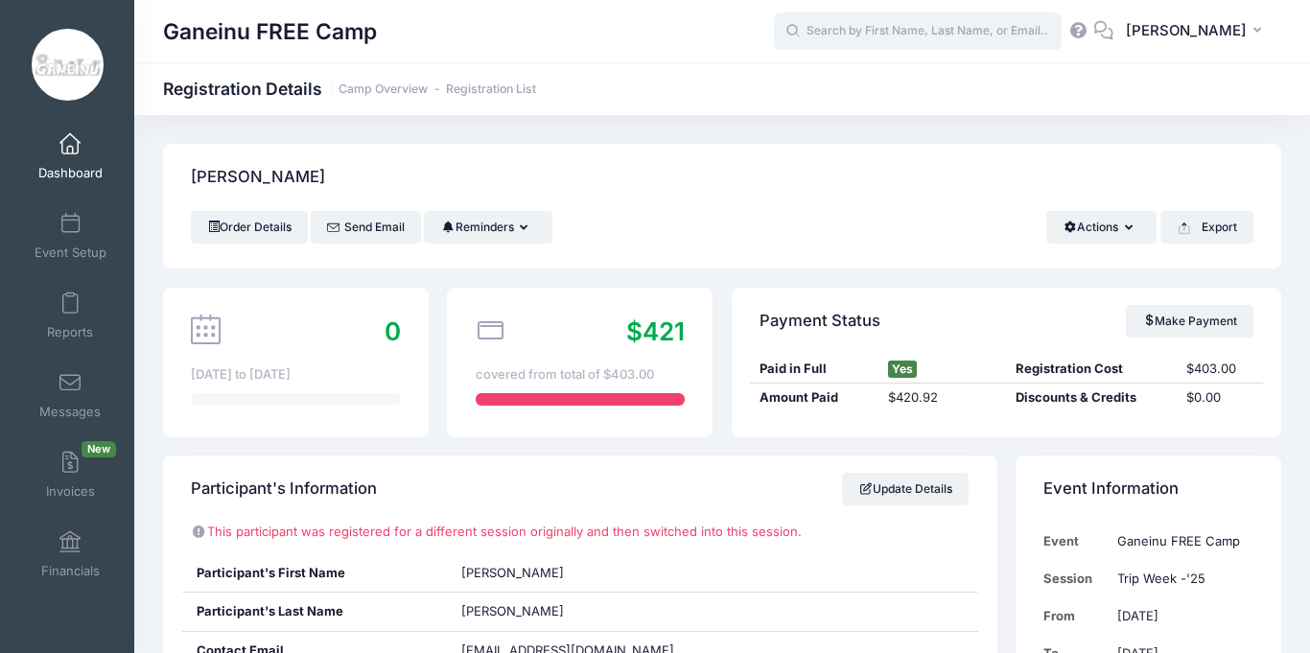
click at [900, 39] on input "text" at bounding box center [918, 31] width 288 height 38
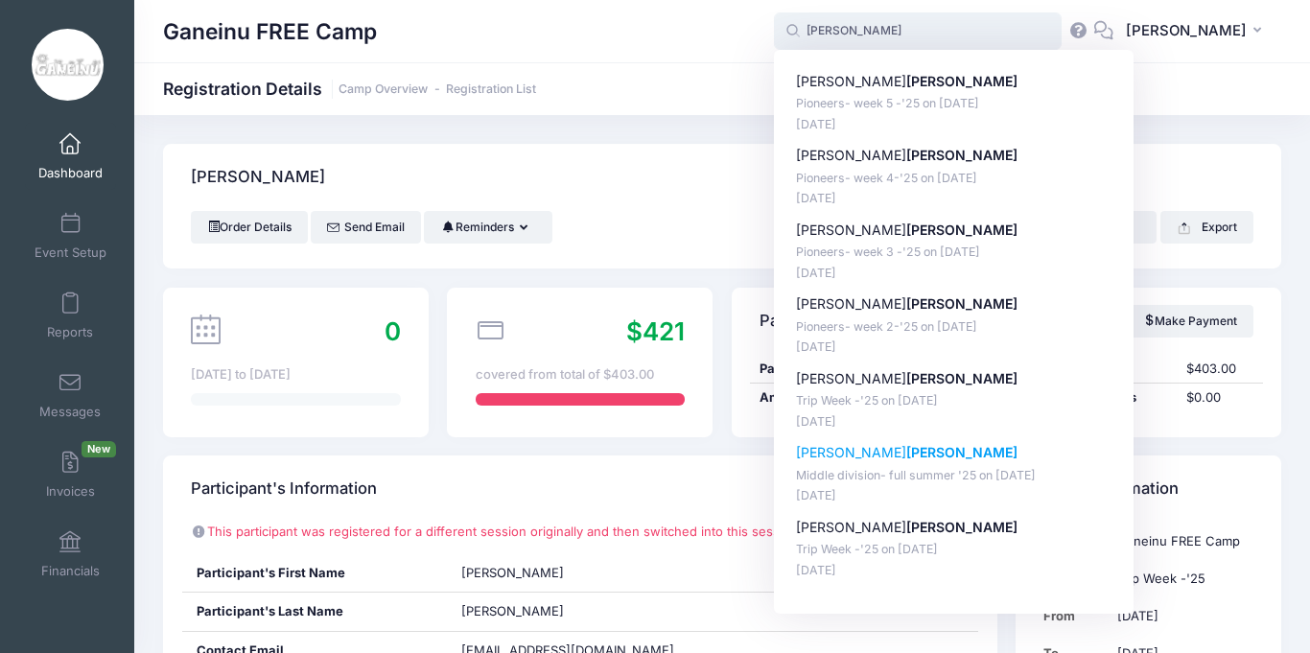
click at [918, 474] on p "Middle division- full summer '25 on Jun-23, 2025" at bounding box center [954, 476] width 316 height 18
type input "Alexander Gardin (Middle division- full summer '25, Jun-23, 2025)"
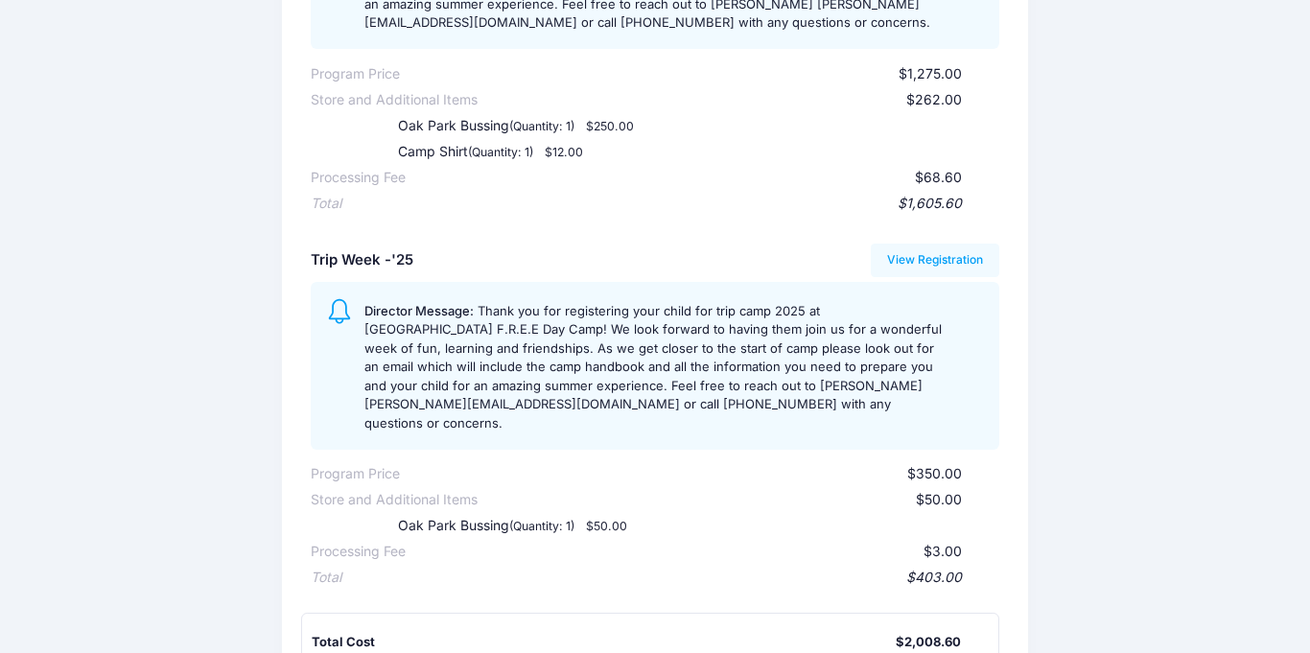
click at [1194, 325] on div "Ganeinu FREE Camp Participant Information: Participant's First Name: [PERSON_NA…" at bounding box center [655, 278] width 1310 height 1275
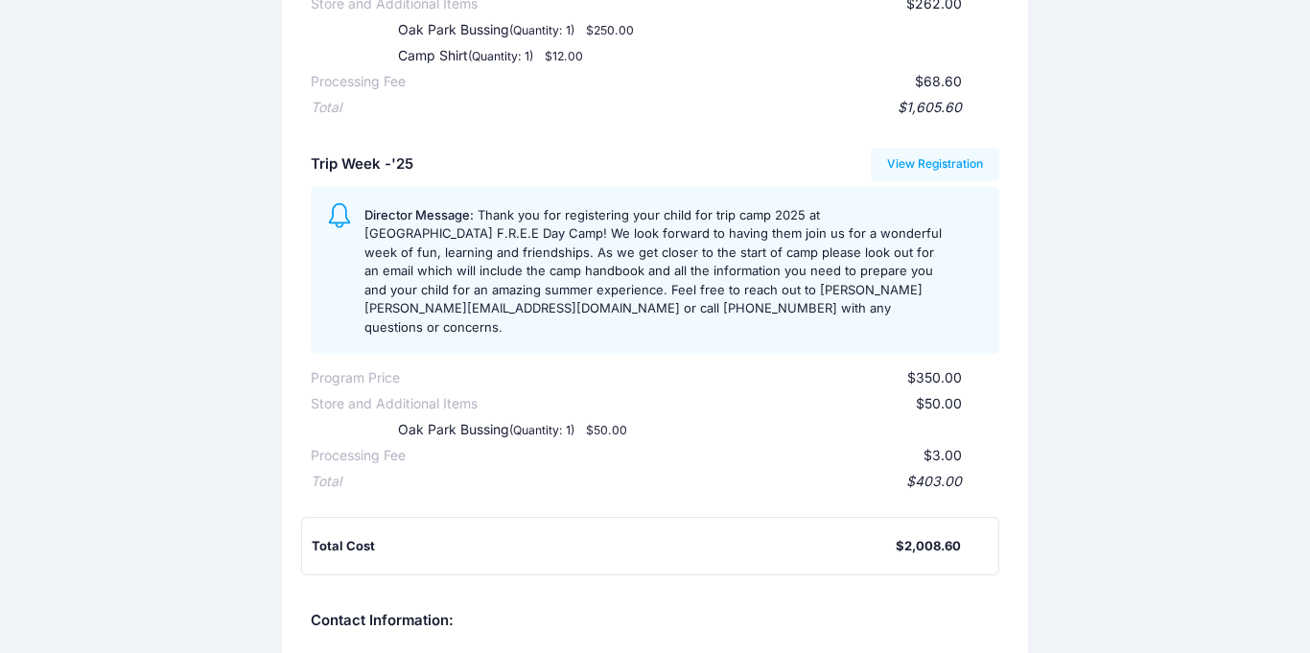
scroll to position [499, 0]
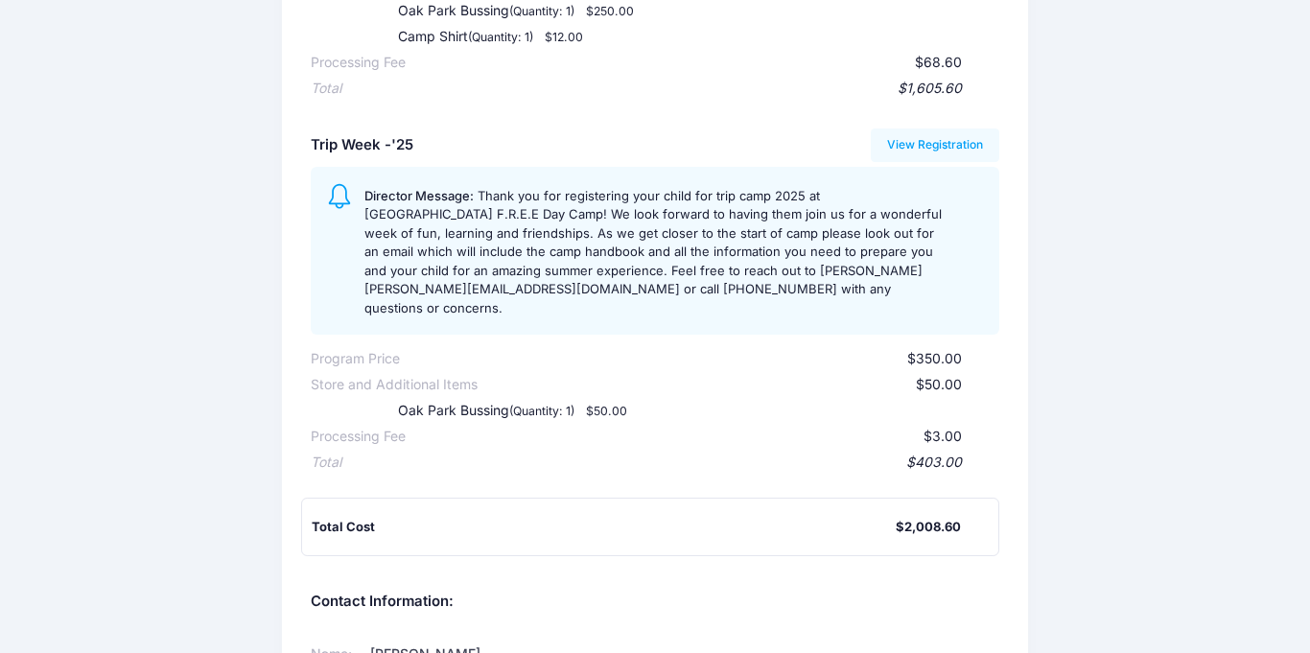
click at [1214, 237] on div "Ganeinu FREE Camp Participant Information: Participant's First Name: [PERSON_NA…" at bounding box center [655, 163] width 1310 height 1275
click at [1266, 222] on div "Ganeinu FREE Camp Participant Information: Participant's First Name: [PERSON_NA…" at bounding box center [655, 163] width 1310 height 1275
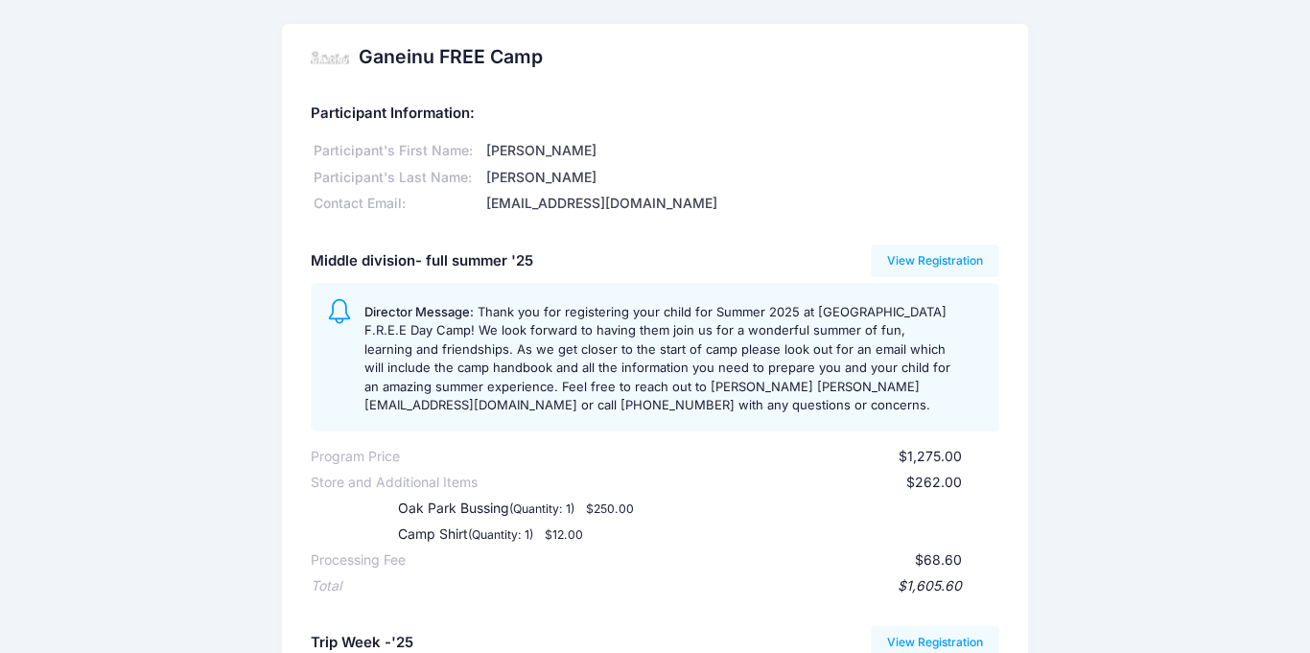
scroll to position [0, 0]
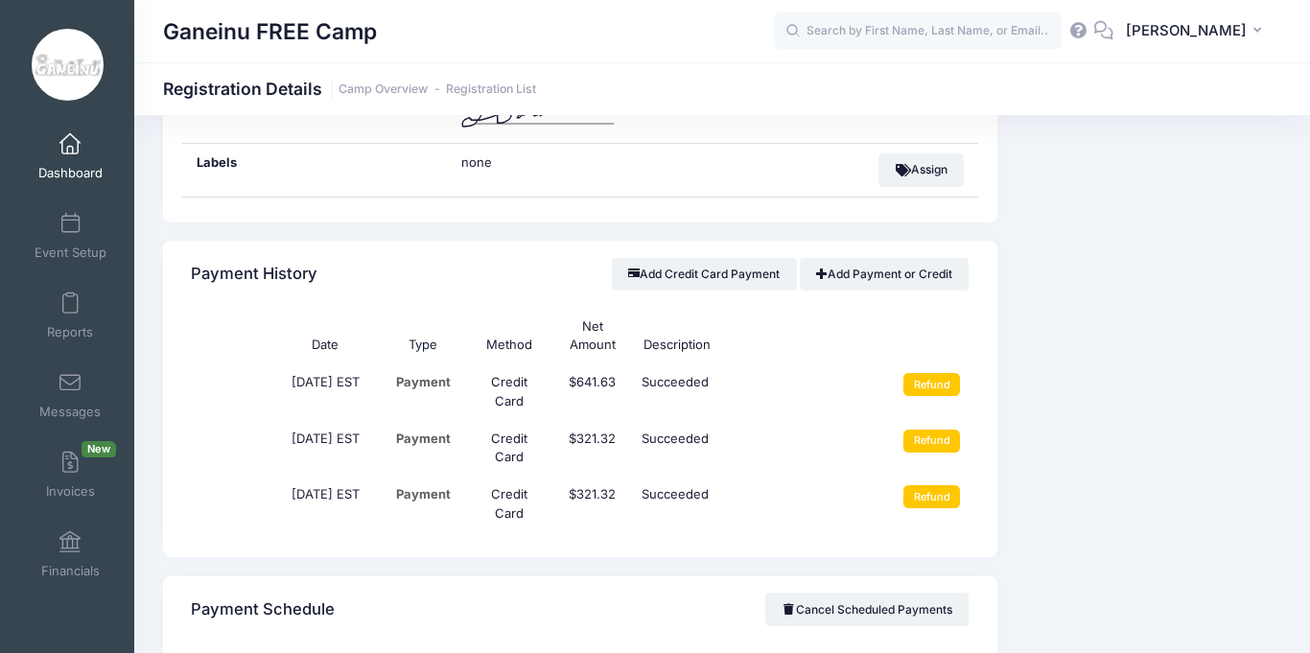
scroll to position [1765, 0]
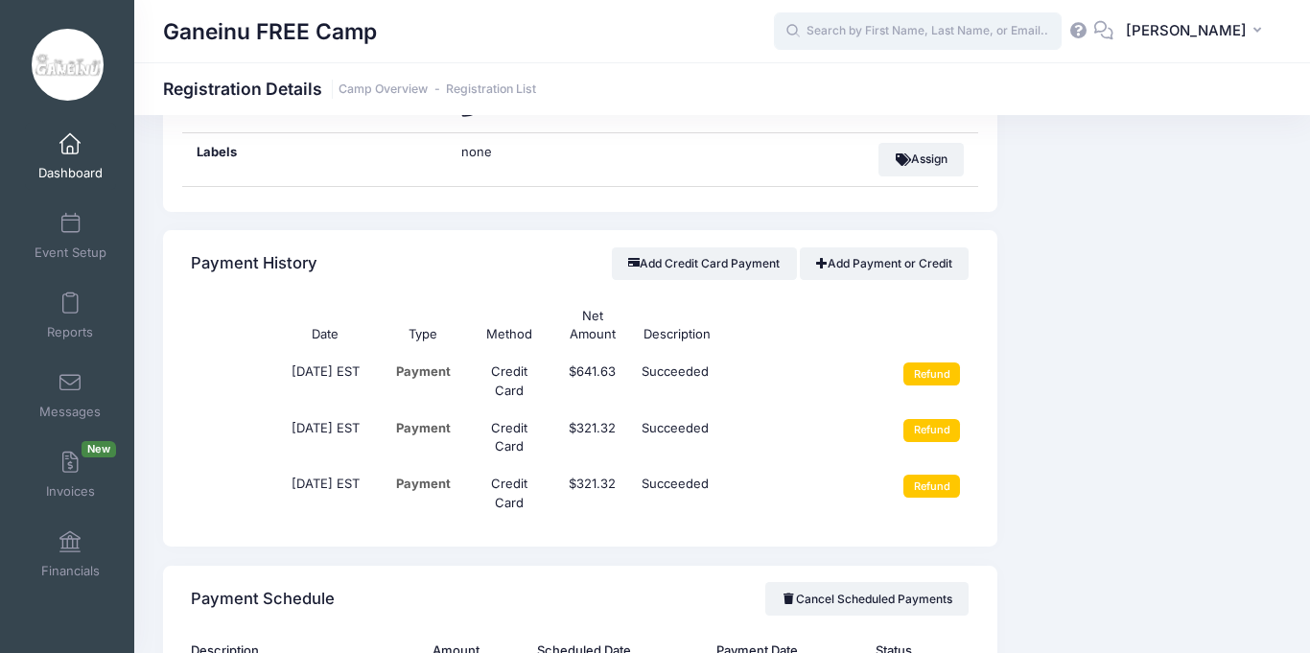
click at [957, 18] on input "text" at bounding box center [918, 31] width 288 height 38
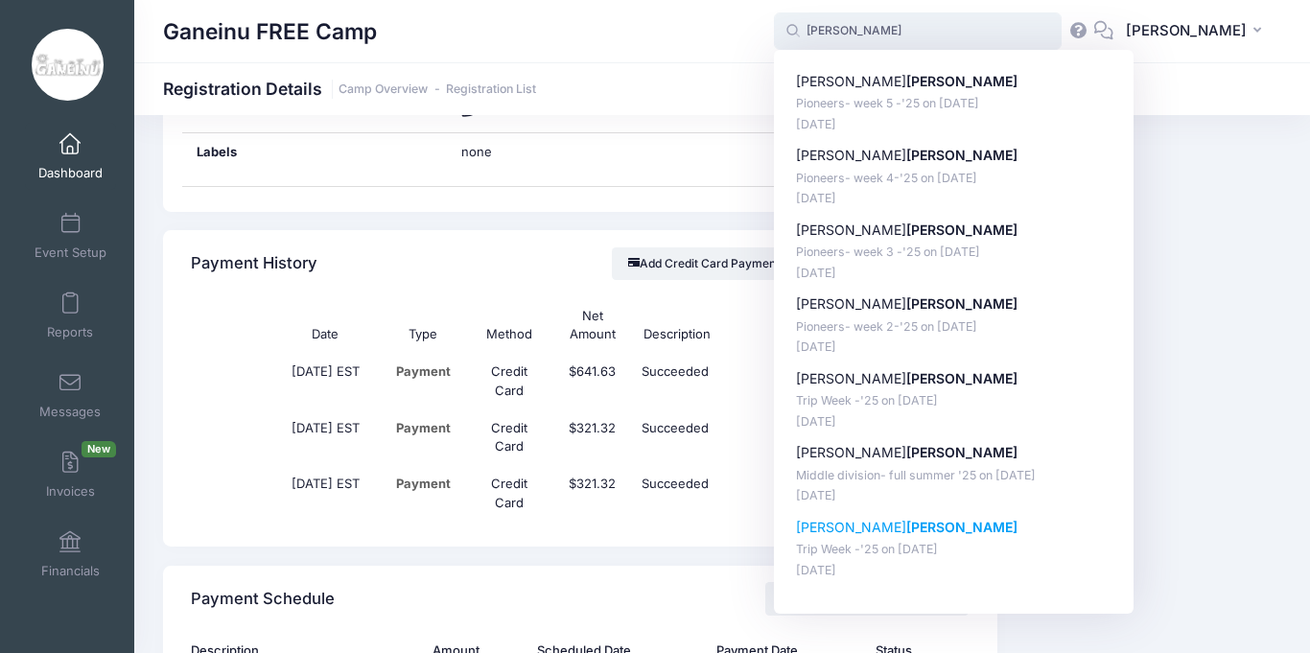
click at [920, 567] on p "May-19, 2025" at bounding box center [954, 571] width 316 height 18
type input "Alexander Gardin (Trip Week -'25, Jul-28, 2025)"
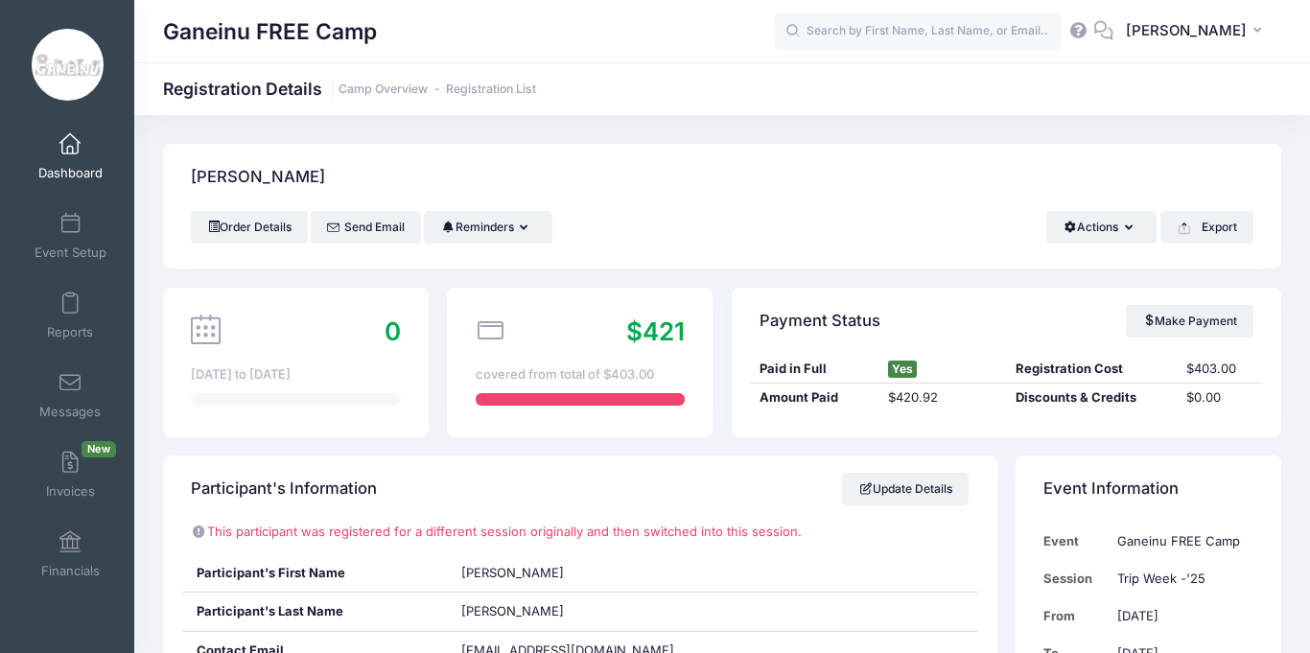
click at [722, 435] on div "Payment Status Make Payment Paid in Full Yes Registration Cost $403.00 Amount P…" at bounding box center [1006, 363] width 569 height 150
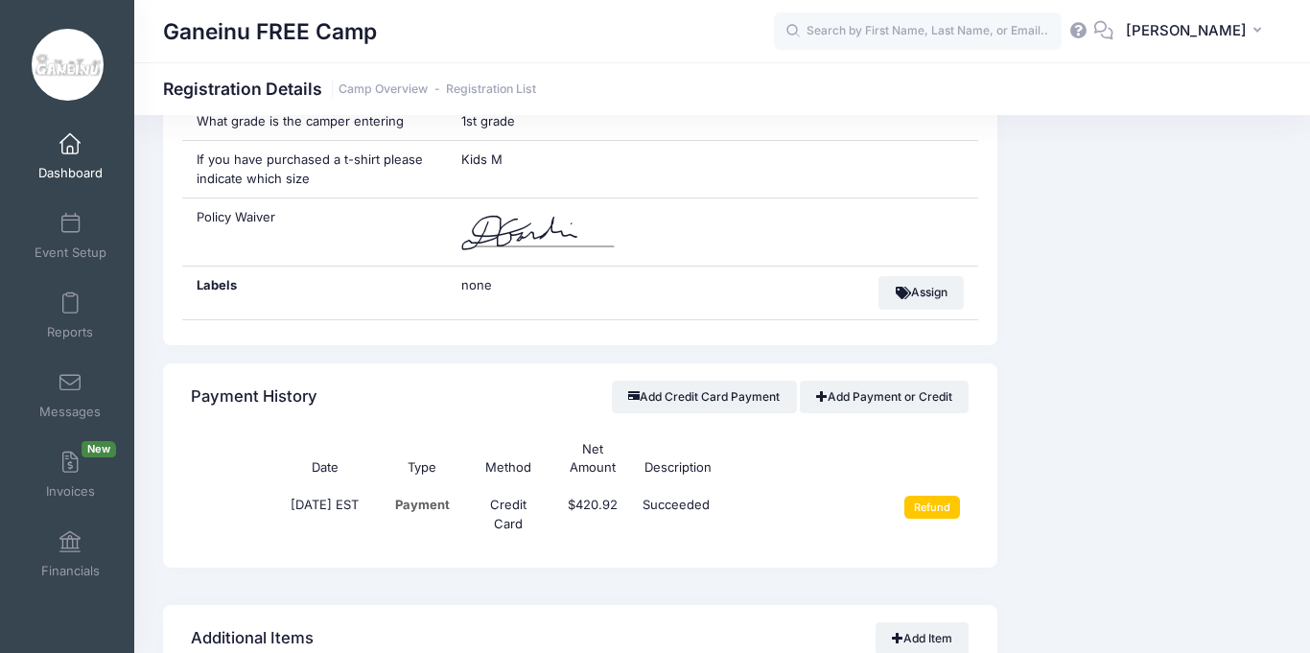
scroll to position [1649, 0]
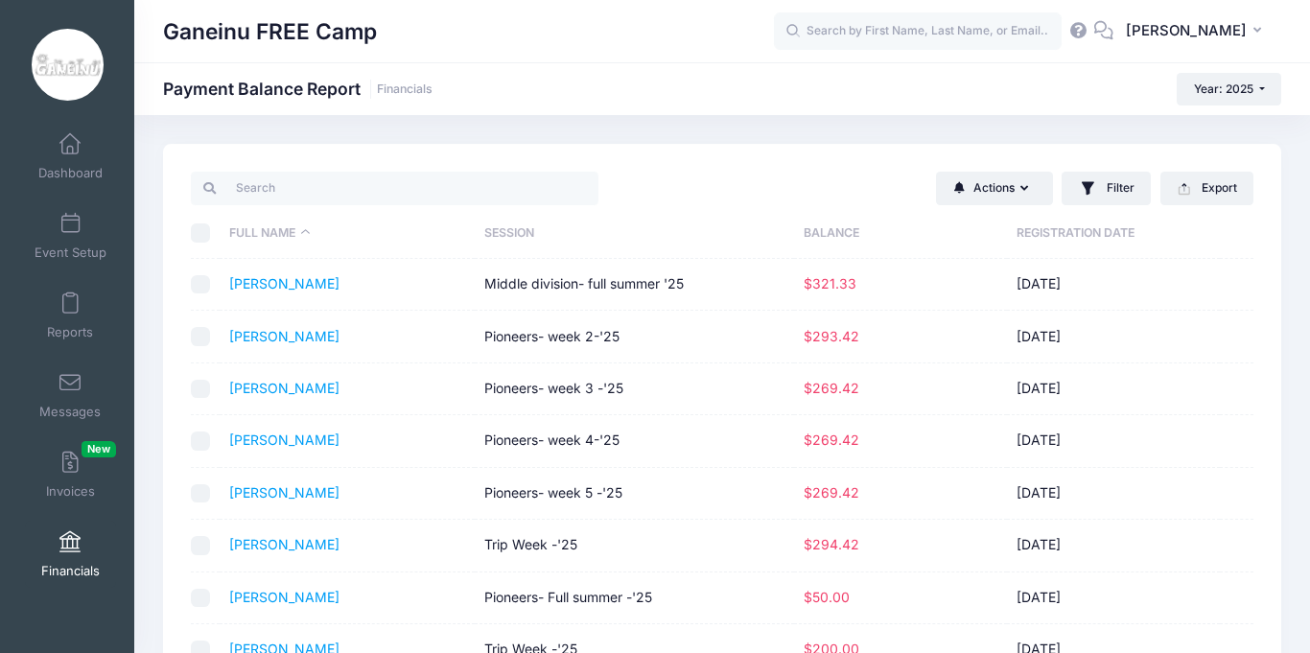
select select "10"
click at [305, 289] on link "[PERSON_NAME]" at bounding box center [284, 283] width 110 height 16
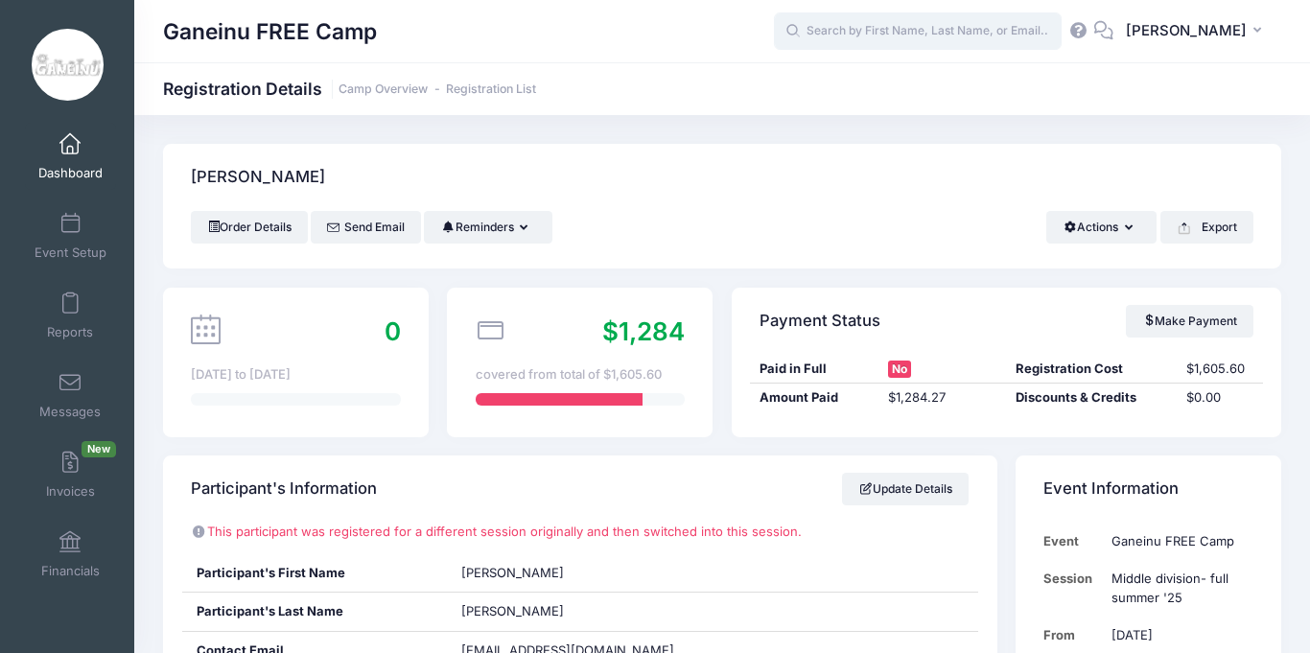
click at [884, 24] on input "text" at bounding box center [918, 31] width 288 height 38
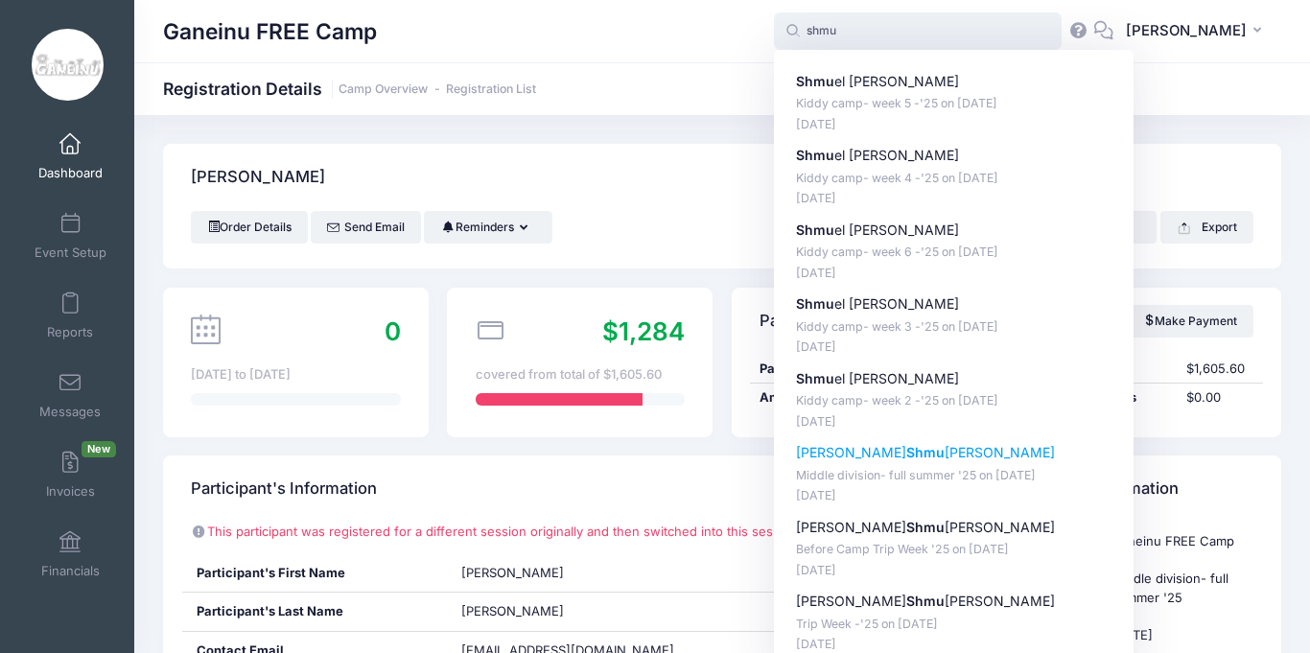
click at [935, 488] on p "[DATE]" at bounding box center [954, 496] width 316 height 18
type input "[PERSON_NAME] (Middle division- full summer '25, [DATE])"
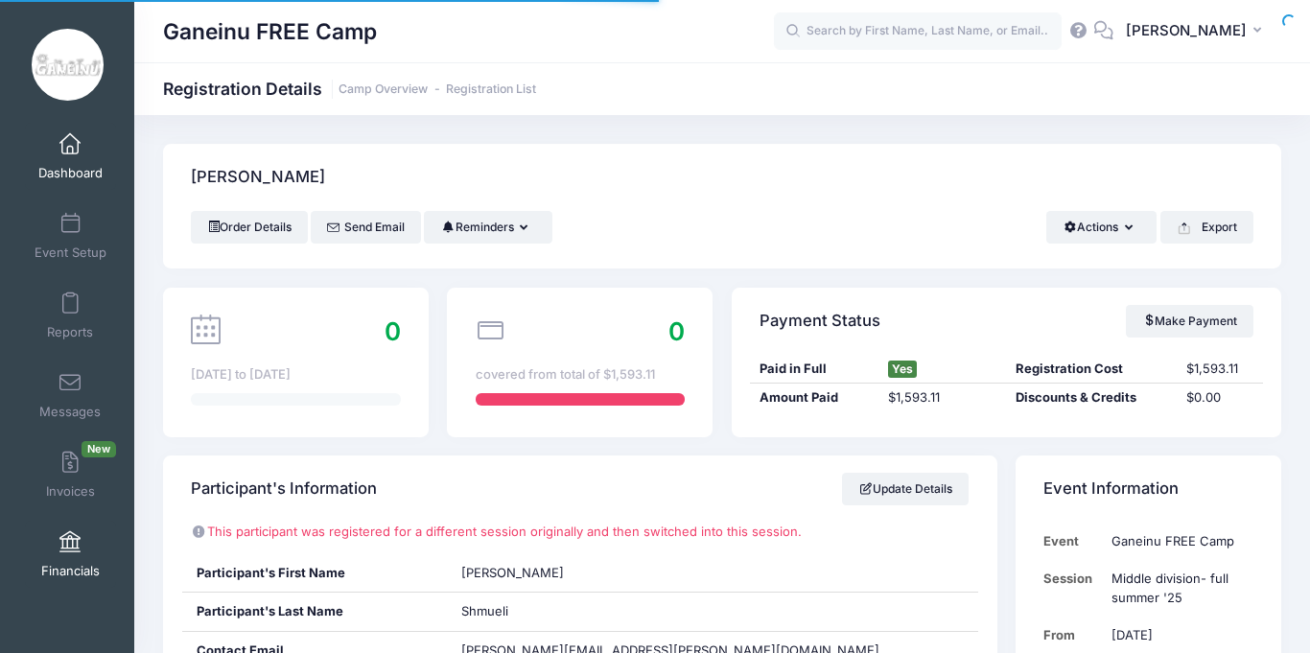
click at [93, 558] on link "Financials" at bounding box center [70, 554] width 91 height 67
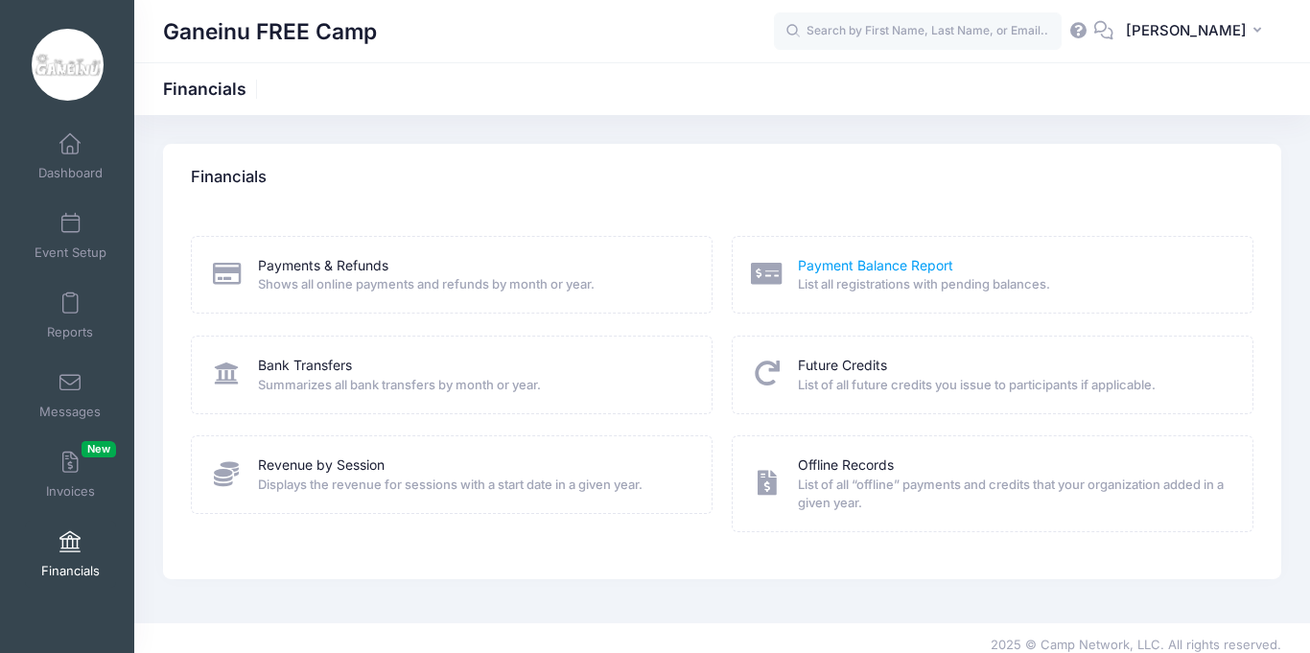
click at [851, 269] on link "Payment Balance Report" at bounding box center [875, 266] width 155 height 20
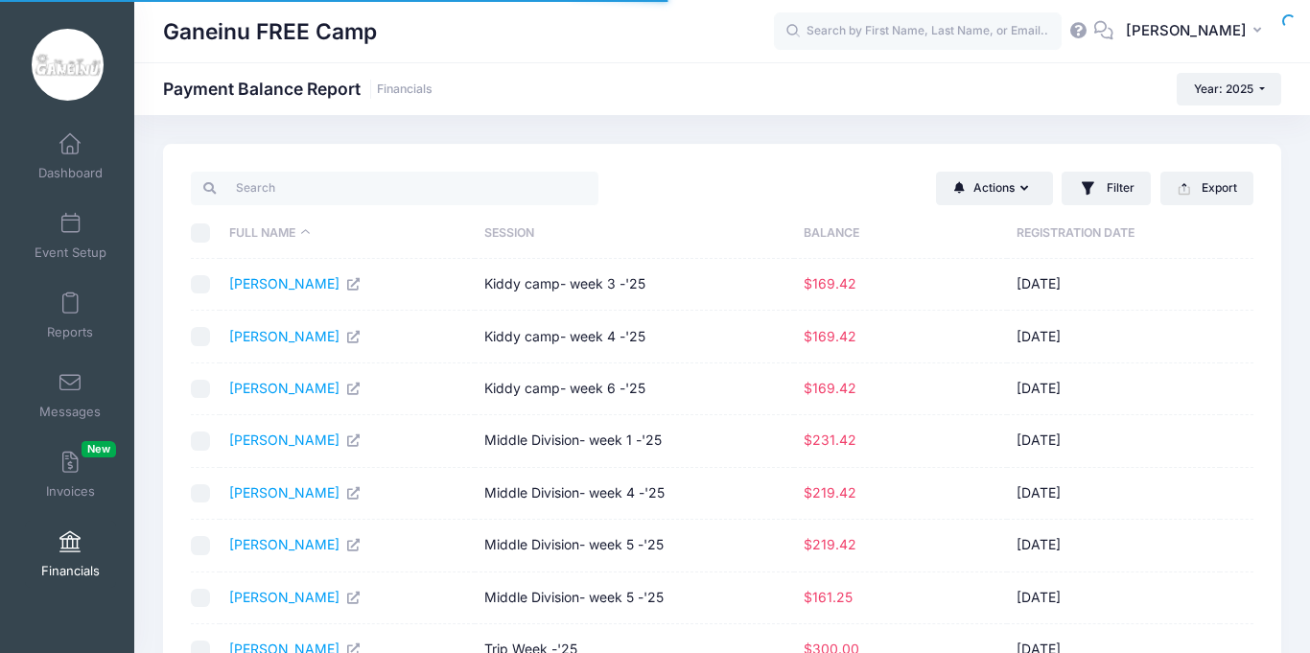
select select "10"
click at [1176, 302] on td "04/02/2025" at bounding box center [1113, 285] width 213 height 52
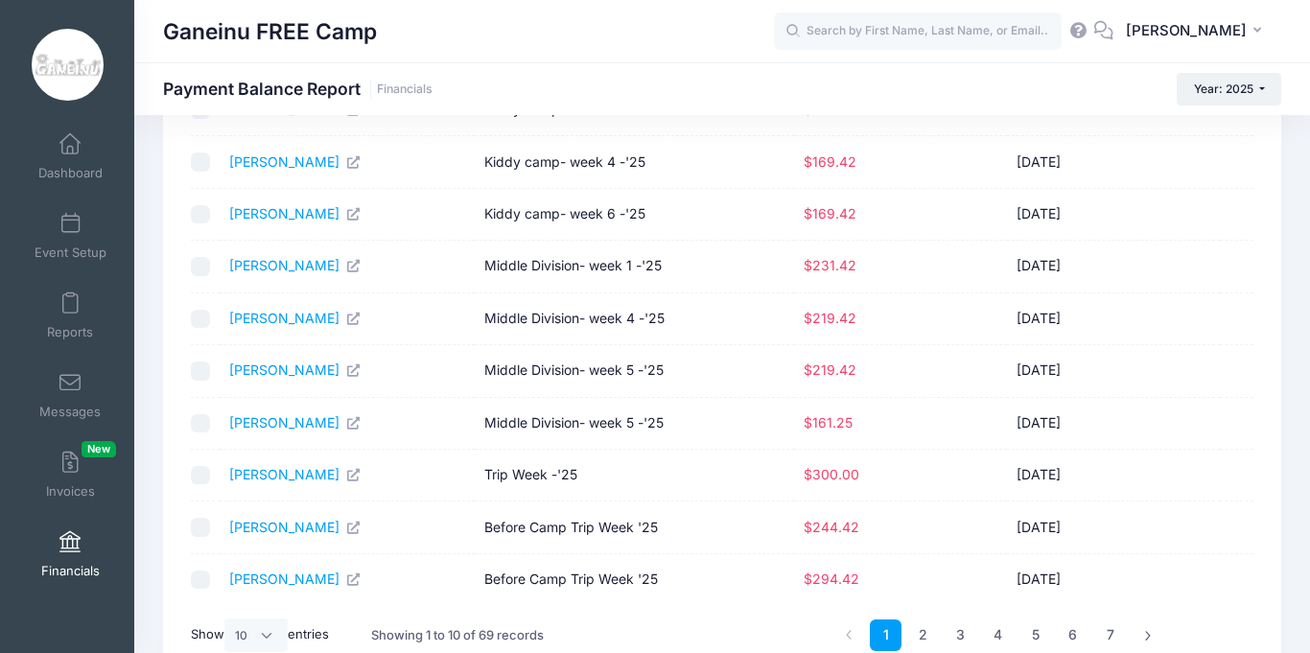
scroll to position [284, 0]
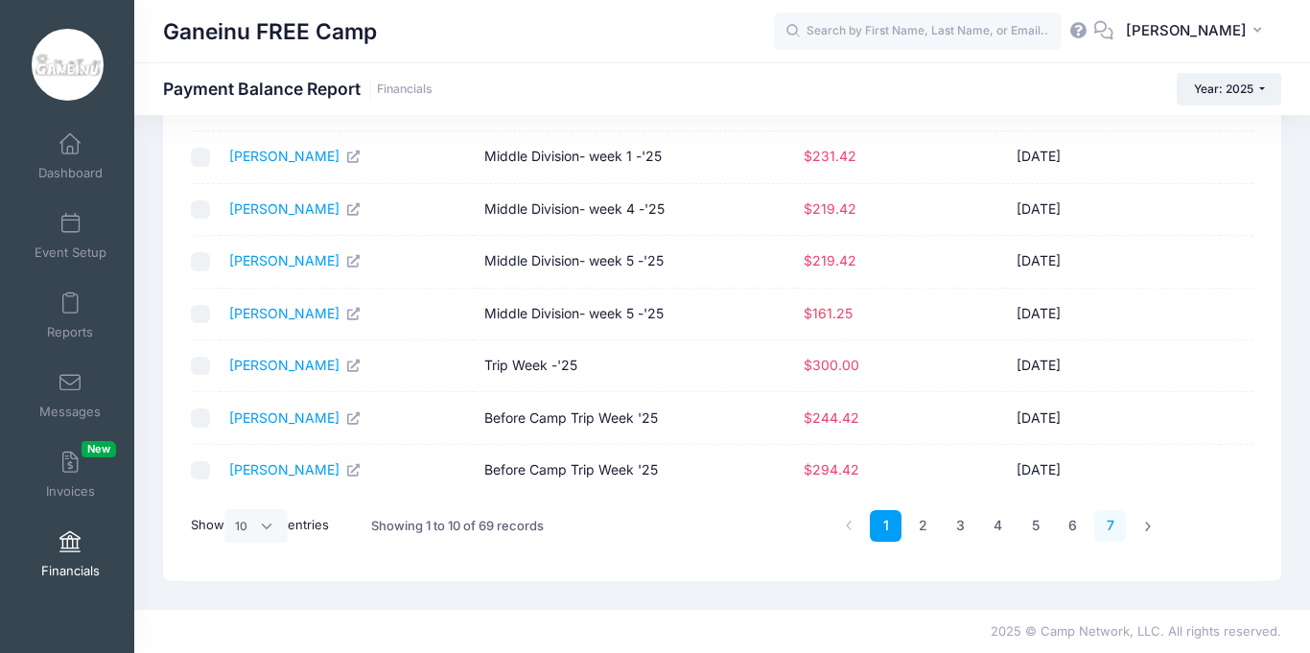
click at [1115, 526] on link "7" at bounding box center [1110, 526] width 32 height 32
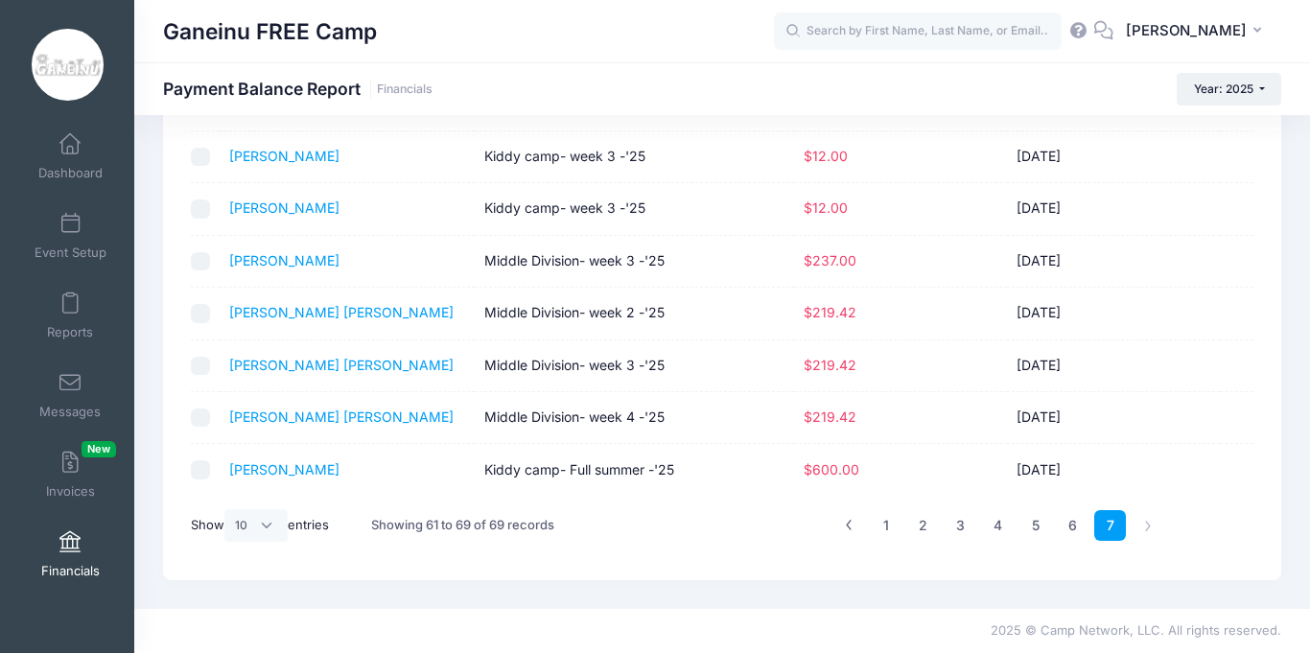
scroll to position [232, 0]
click at [1191, 433] on td "05/26/2025" at bounding box center [1113, 418] width 213 height 52
click at [1073, 531] on link "6" at bounding box center [1073, 526] width 32 height 32
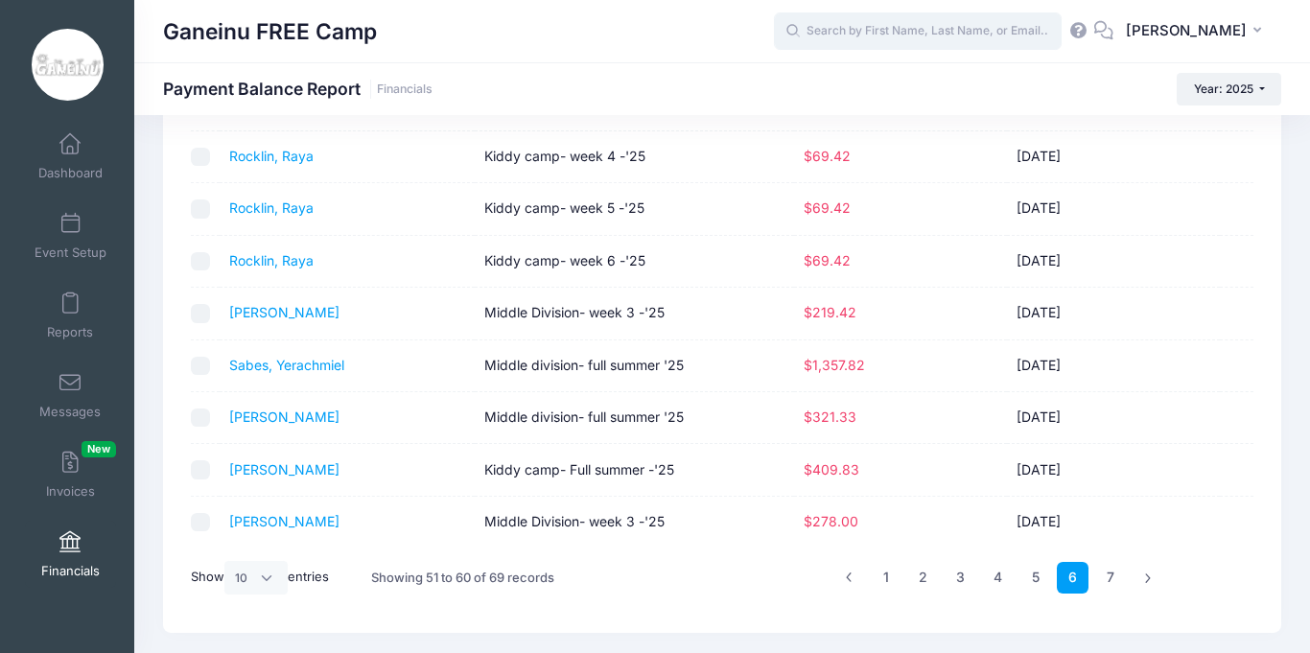
click at [859, 32] on input "text" at bounding box center [918, 31] width 288 height 38
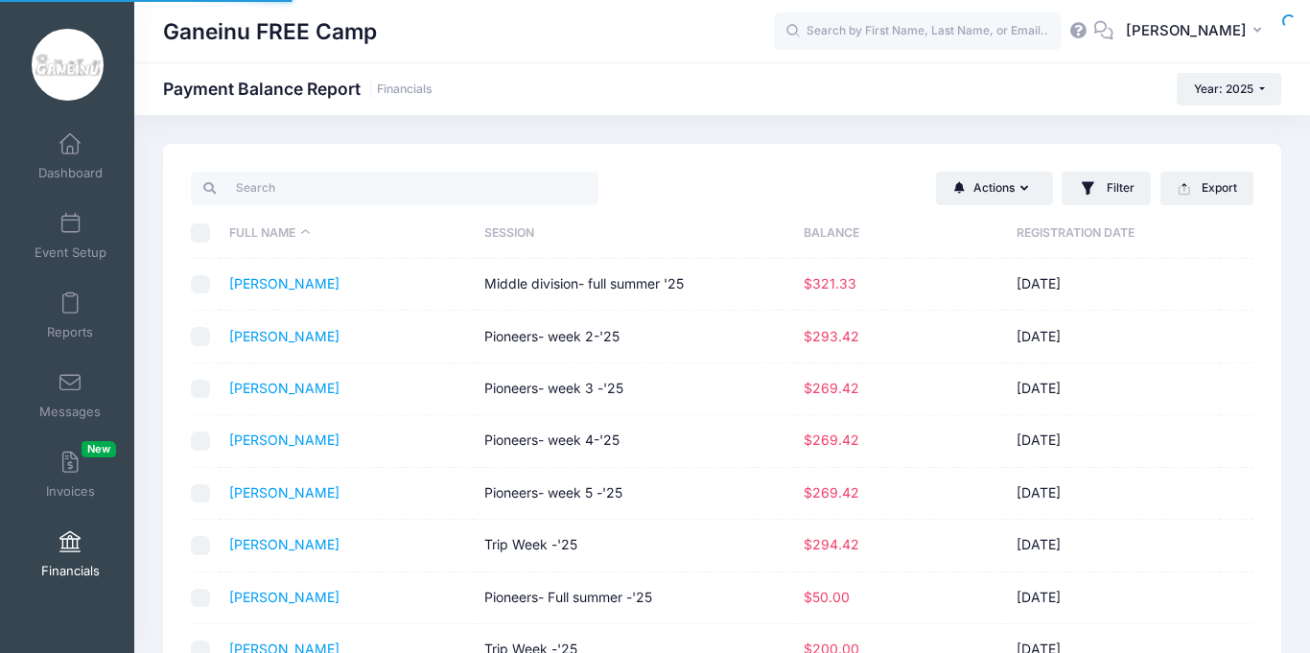
select select "10"
click at [925, 29] on input "text" at bounding box center [918, 31] width 288 height 38
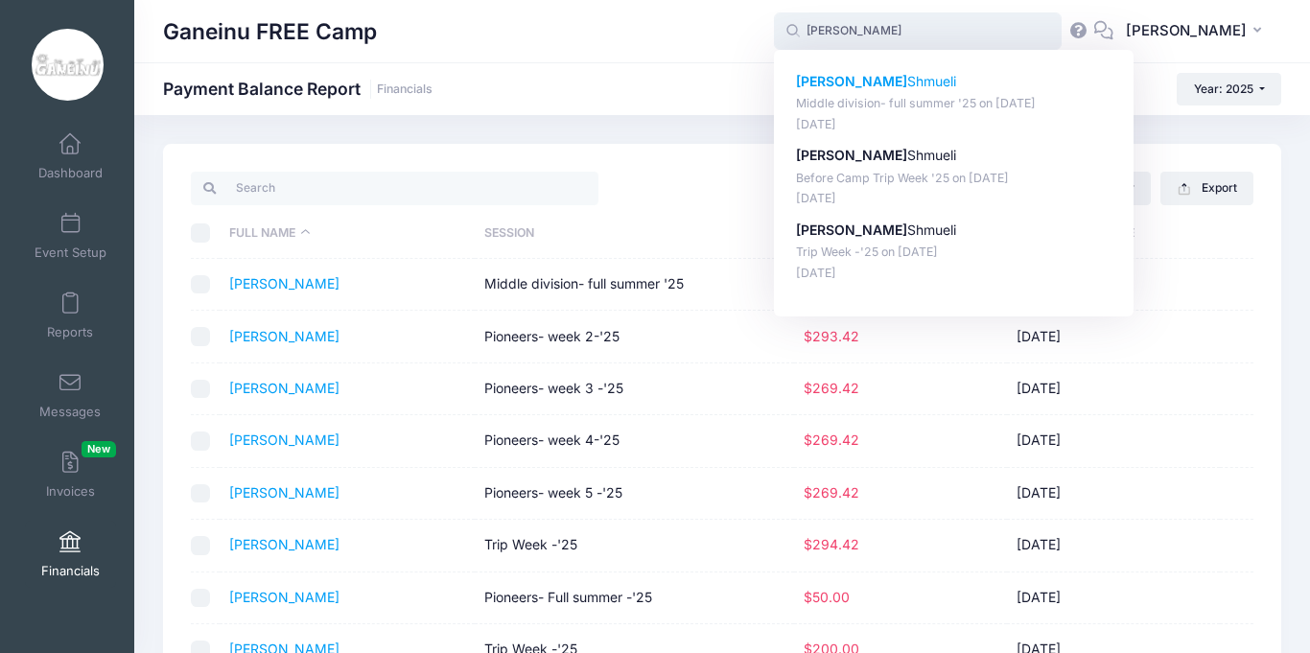
click at [867, 113] on div "Uriel Shmueli Middle division- full summer '25 on Jun-23, 2025 May-13, 2025" at bounding box center [954, 102] width 316 height 61
type input "Uriel Shmueli (Middle division- full summer '25, Jun-23, 2025)"
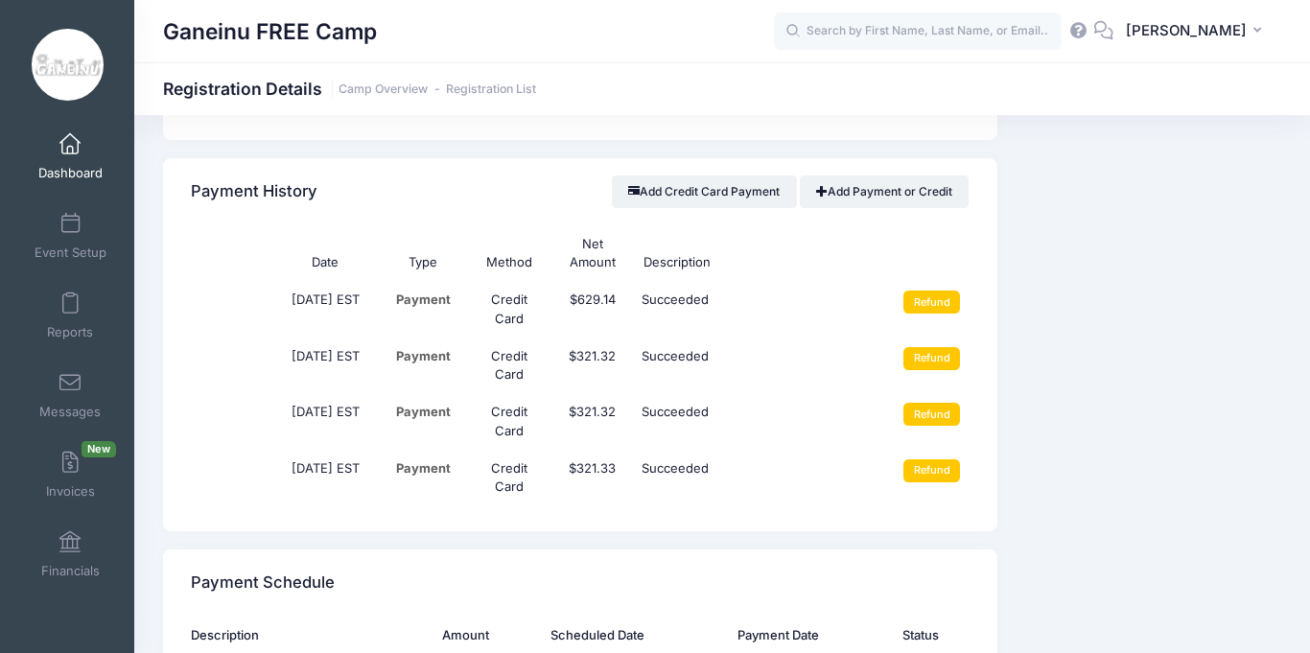
scroll to position [1880, 0]
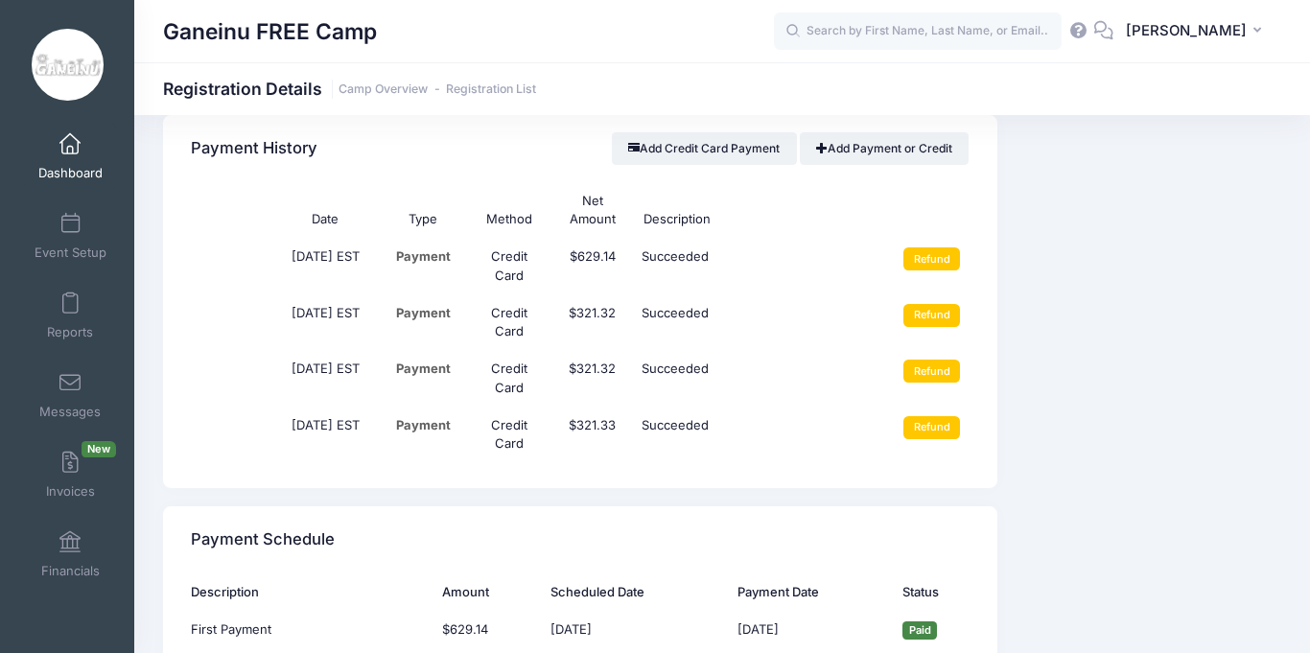
click at [651, 100] on div "Ganeinu FREE Camp Registration Details Camp Overview Registration List" at bounding box center [722, 89] width 1176 height 27
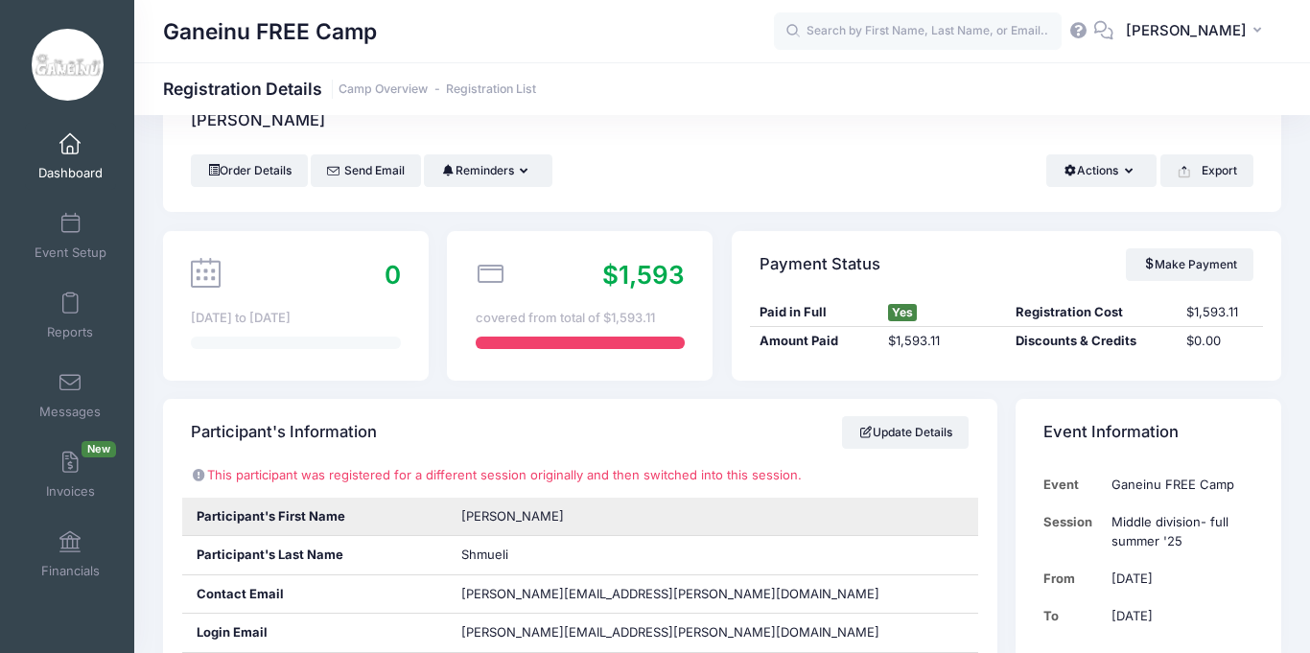
scroll to position [0, 0]
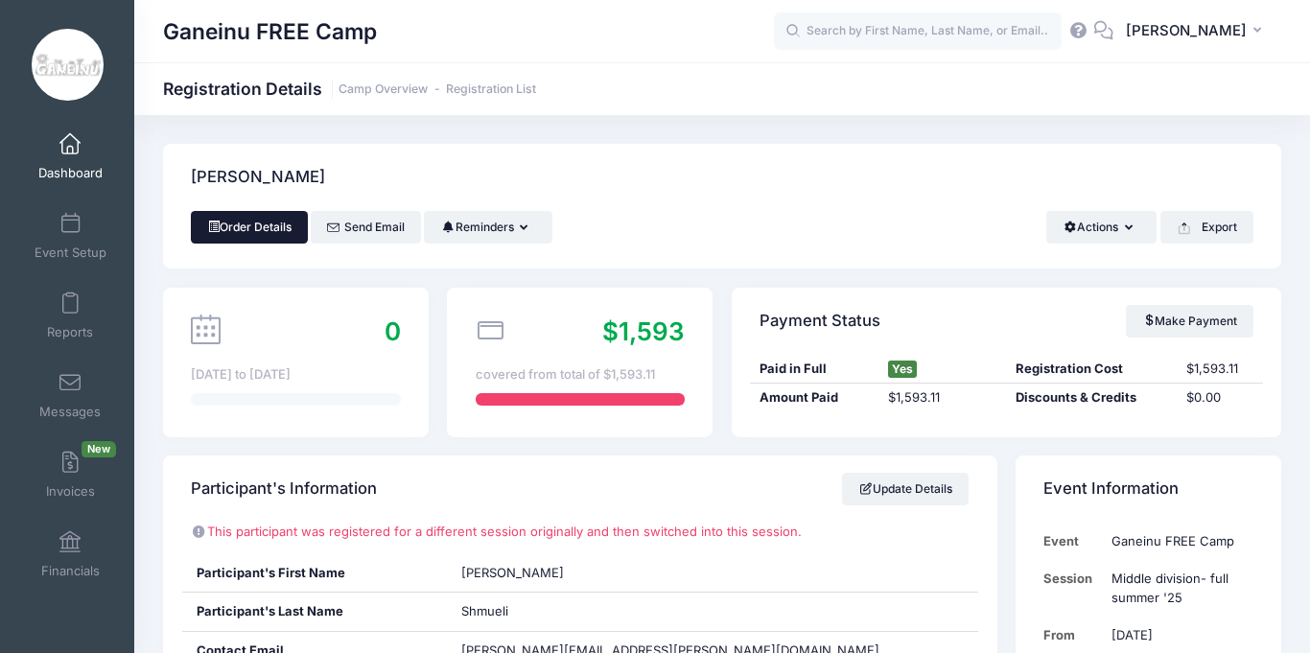
click at [269, 220] on link "Order Details" at bounding box center [249, 227] width 117 height 33
click at [641, 212] on div "Order Details Send Email Reminders Send Payment Reminder Send Document Reminder…" at bounding box center [722, 227] width 1063 height 33
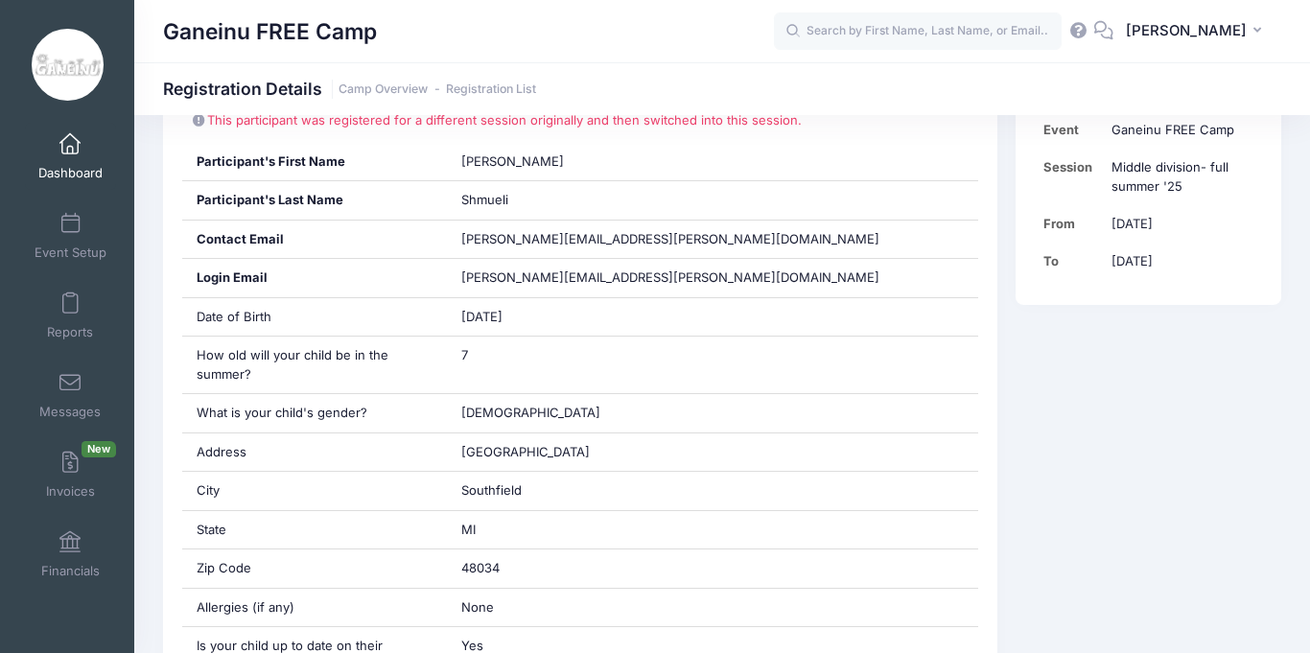
scroll to position [422, 0]
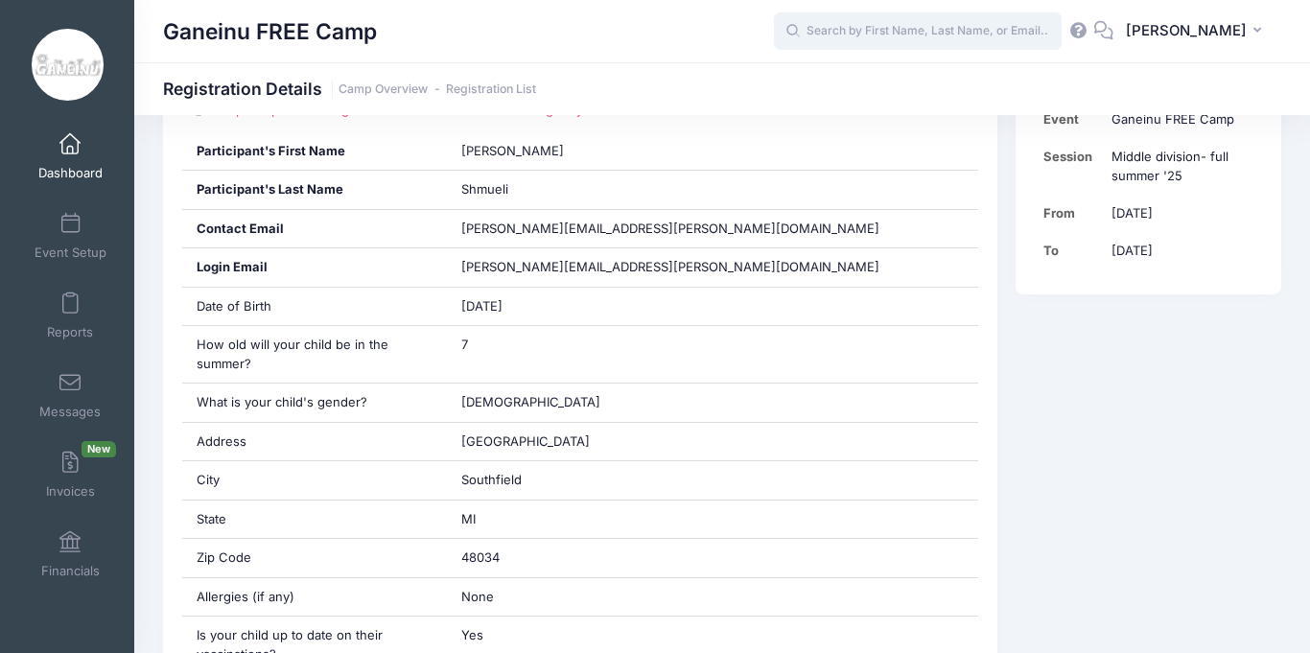
click at [965, 22] on input "text" at bounding box center [918, 31] width 288 height 38
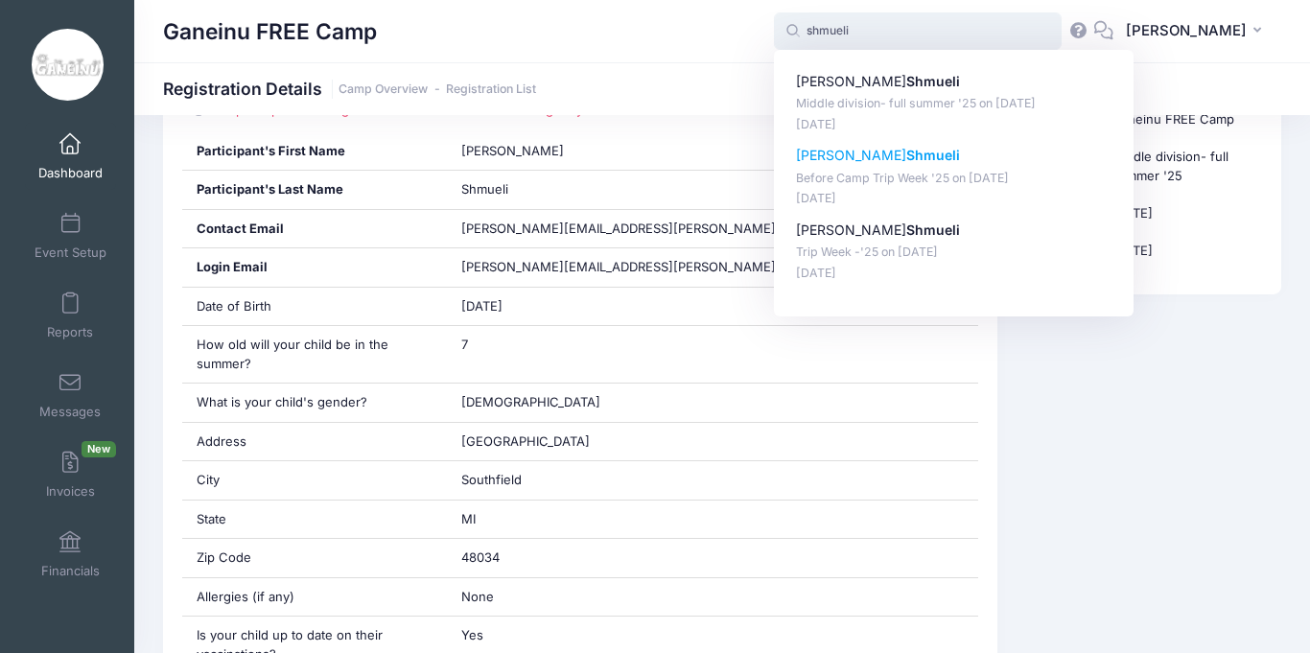
click at [955, 179] on p "Before Camp Trip Week '25 on Jun-16, 2025" at bounding box center [954, 179] width 316 height 18
type input "Uriel Shmueli (Before Camp Trip Week '25, Jun-16, 2025)"
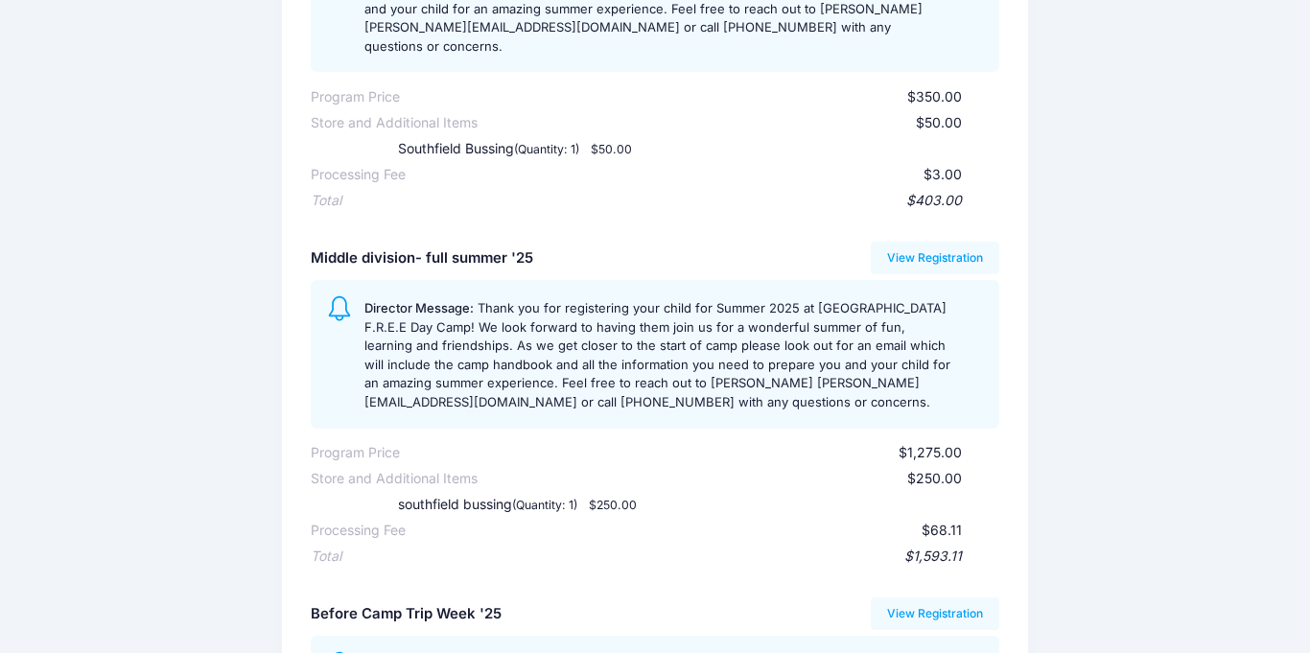
scroll to position [345, 0]
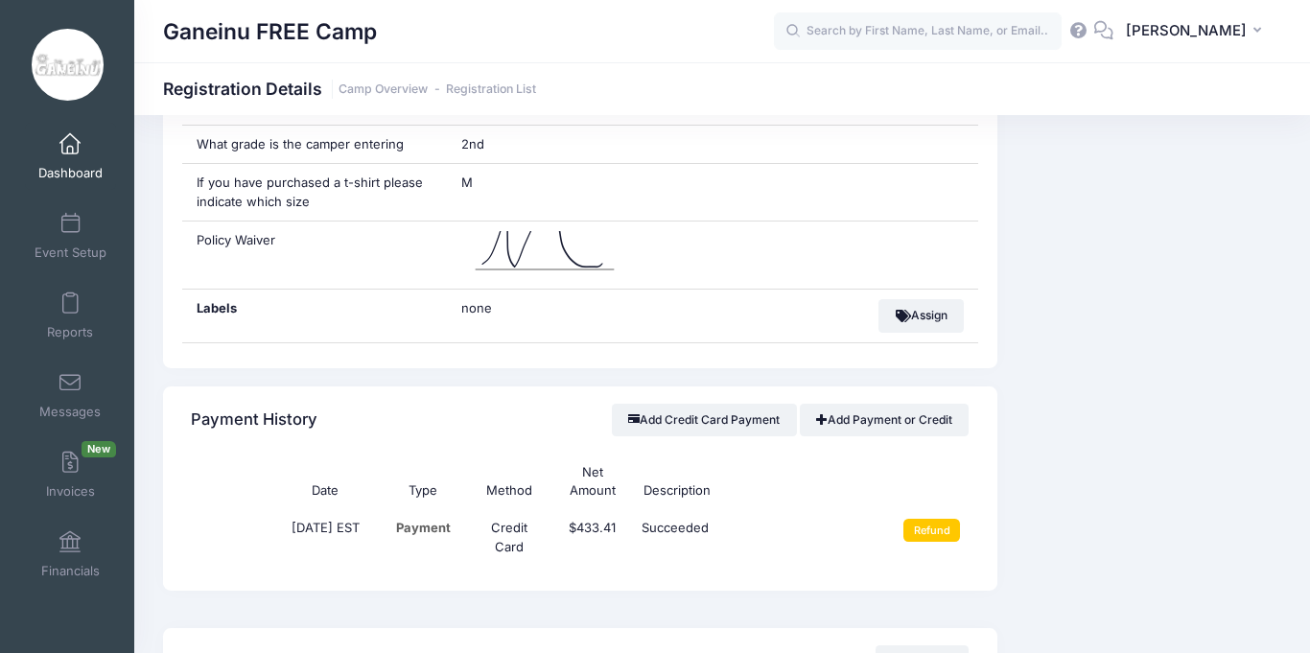
scroll to position [1649, 0]
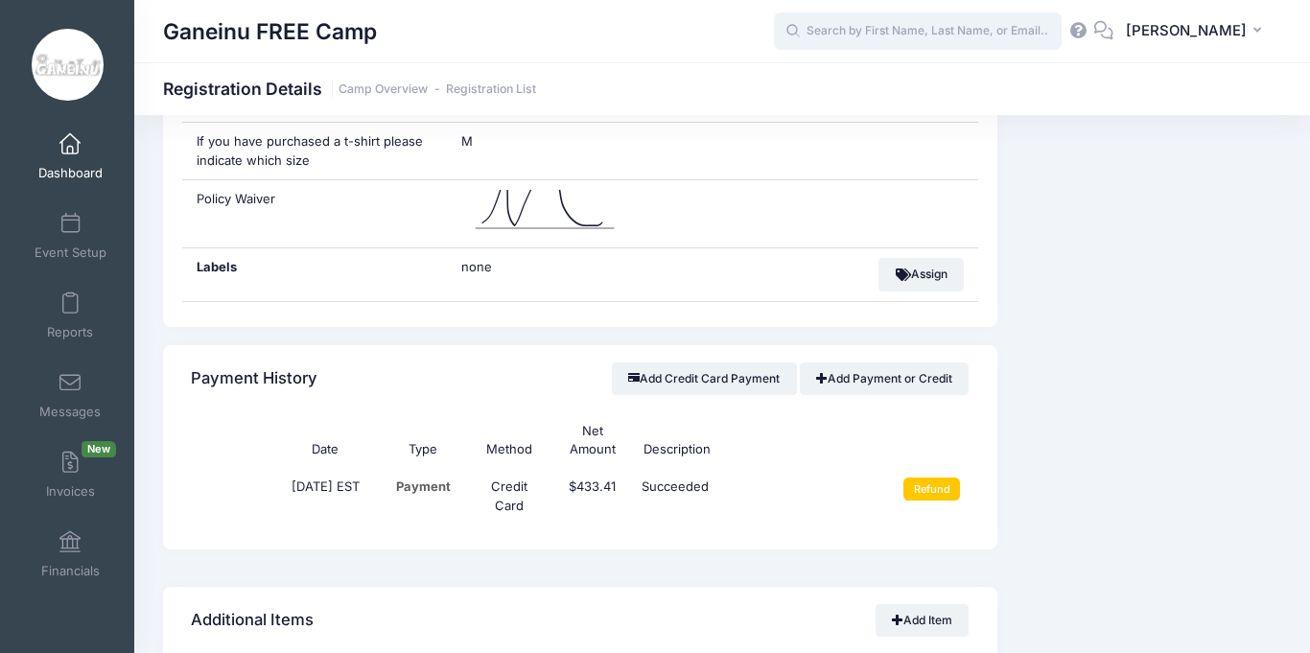
click at [999, 23] on input "text" at bounding box center [918, 31] width 288 height 38
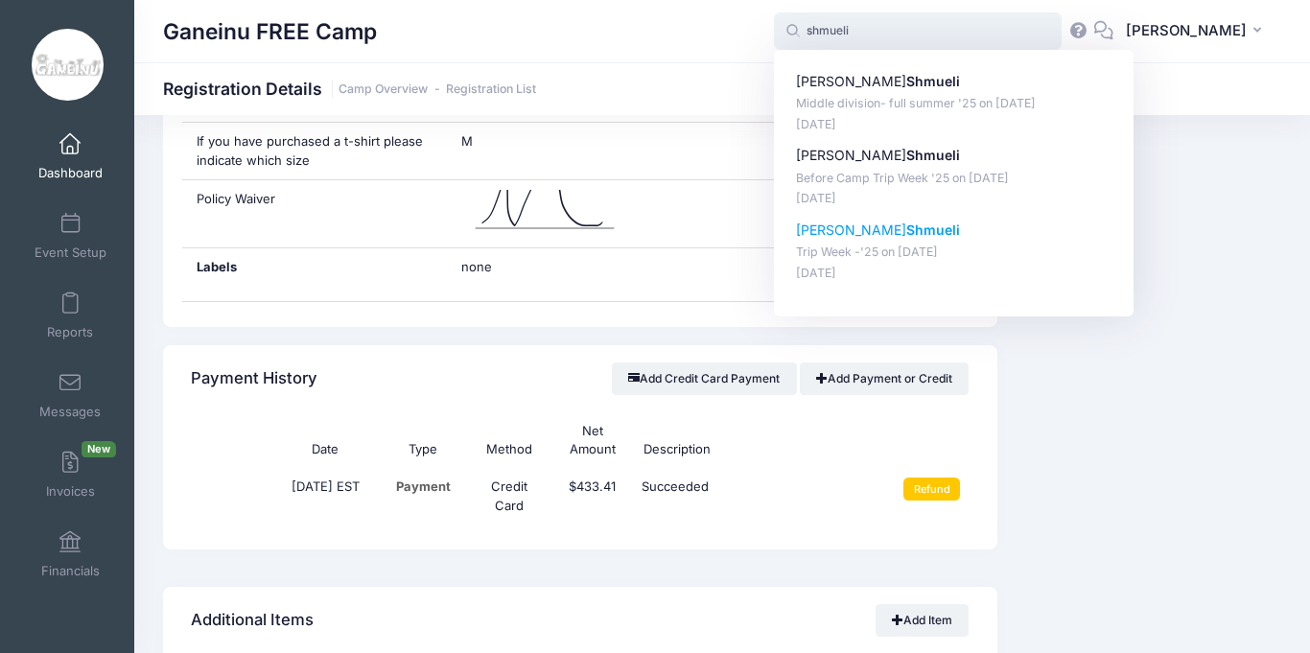
click at [942, 245] on p "Trip Week -'25 on Jul-28, 2025" at bounding box center [954, 253] width 316 height 18
type input "Uriel Shmueli (Trip Week -'25, Jul-28, 2025)"
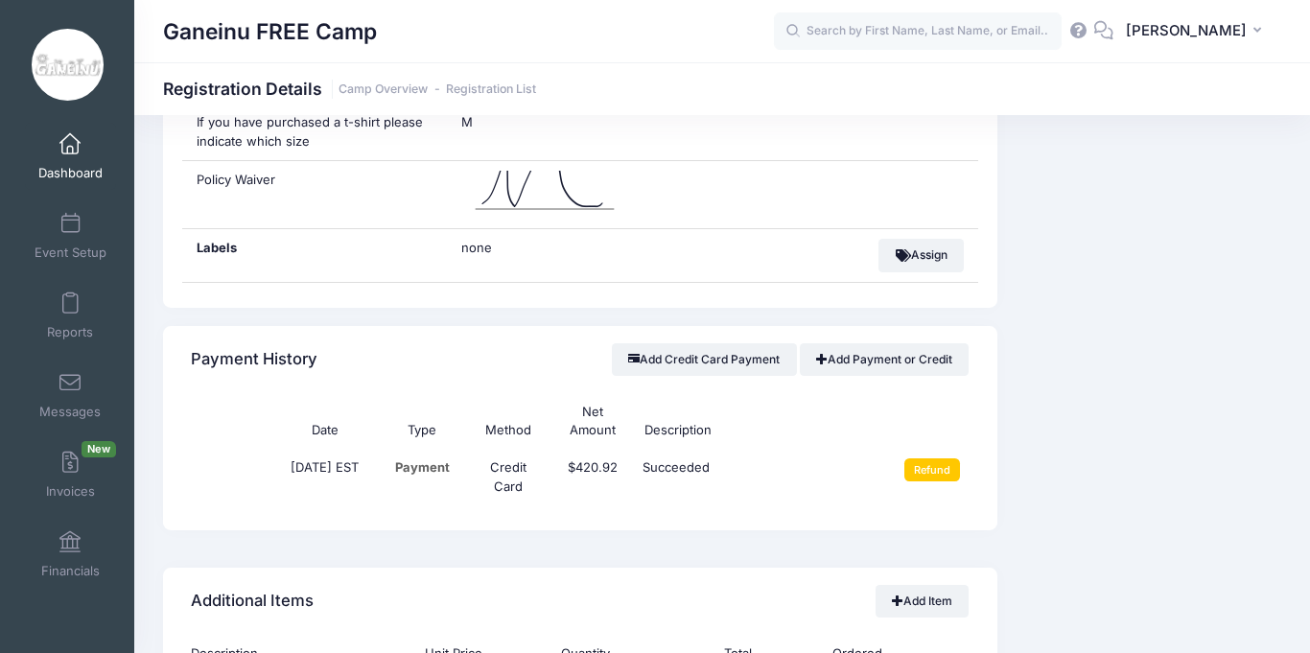
scroll to position [1688, 0]
